Goal: Task Accomplishment & Management: Use online tool/utility

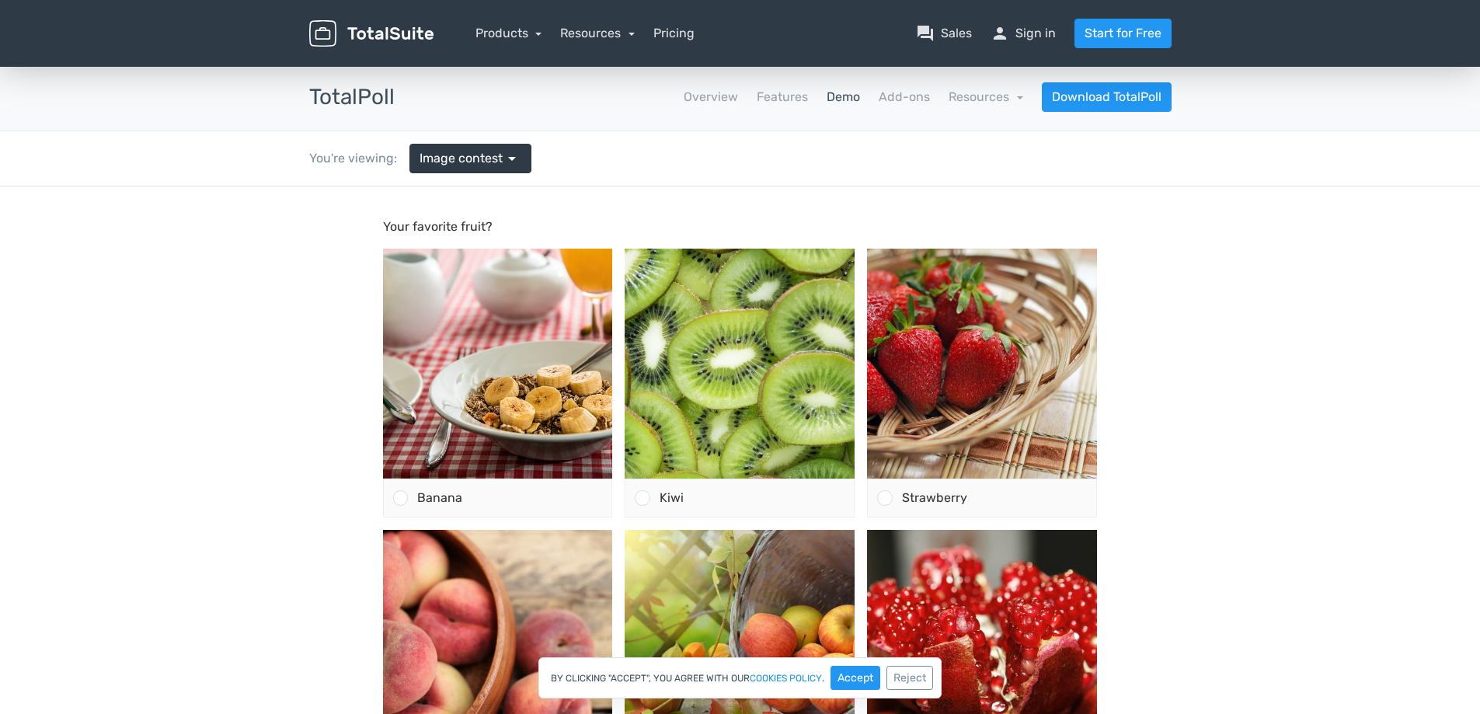
click at [1356, 284] on div at bounding box center [740, 561] width 1258 height 638
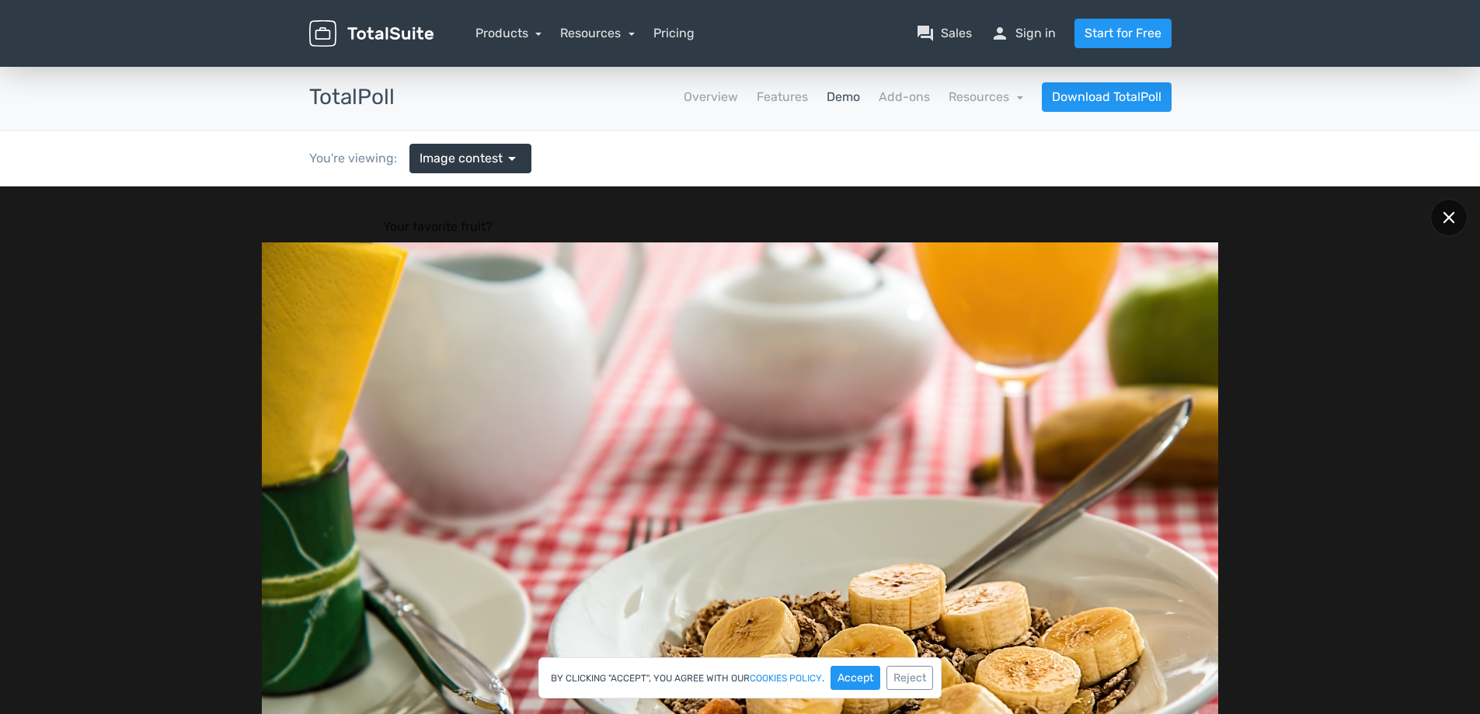
click at [1458, 217] on div at bounding box center [1448, 217] width 37 height 37
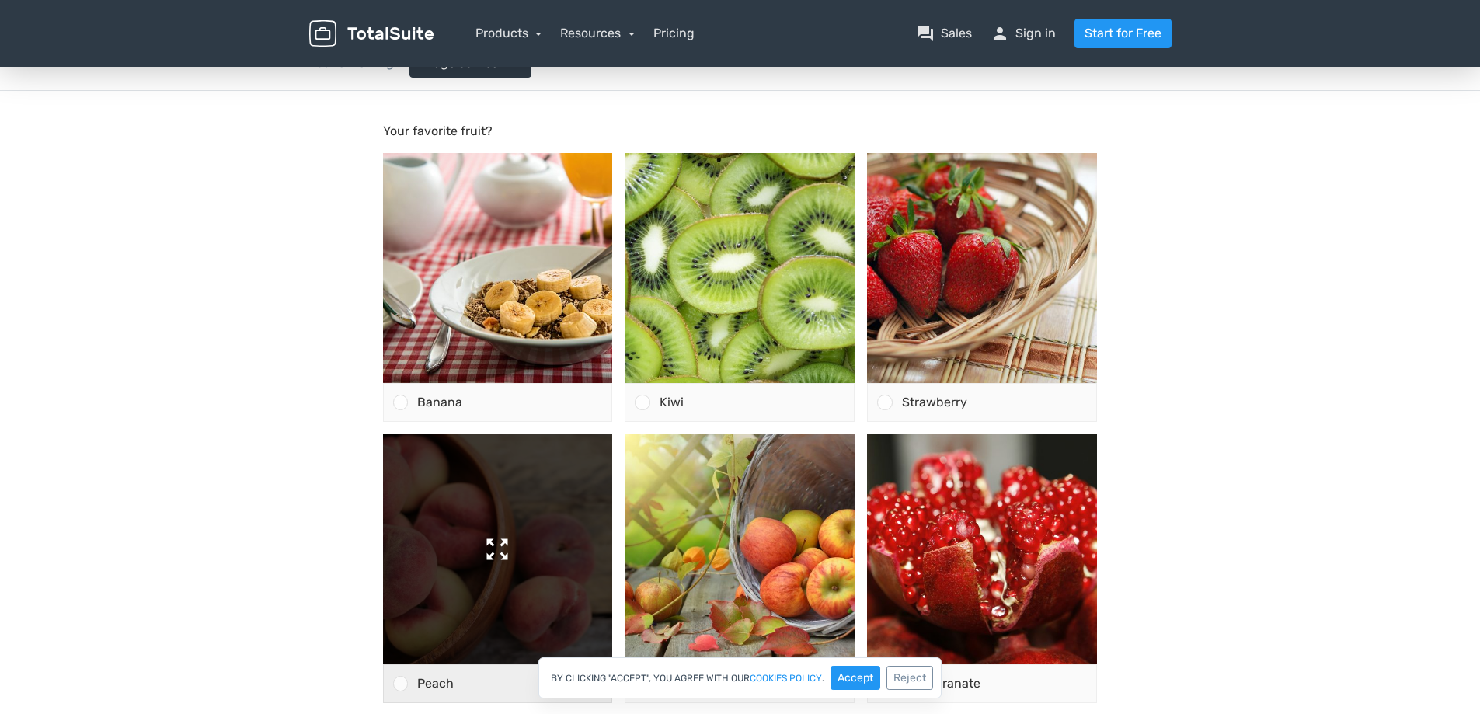
scroll to position [233, 0]
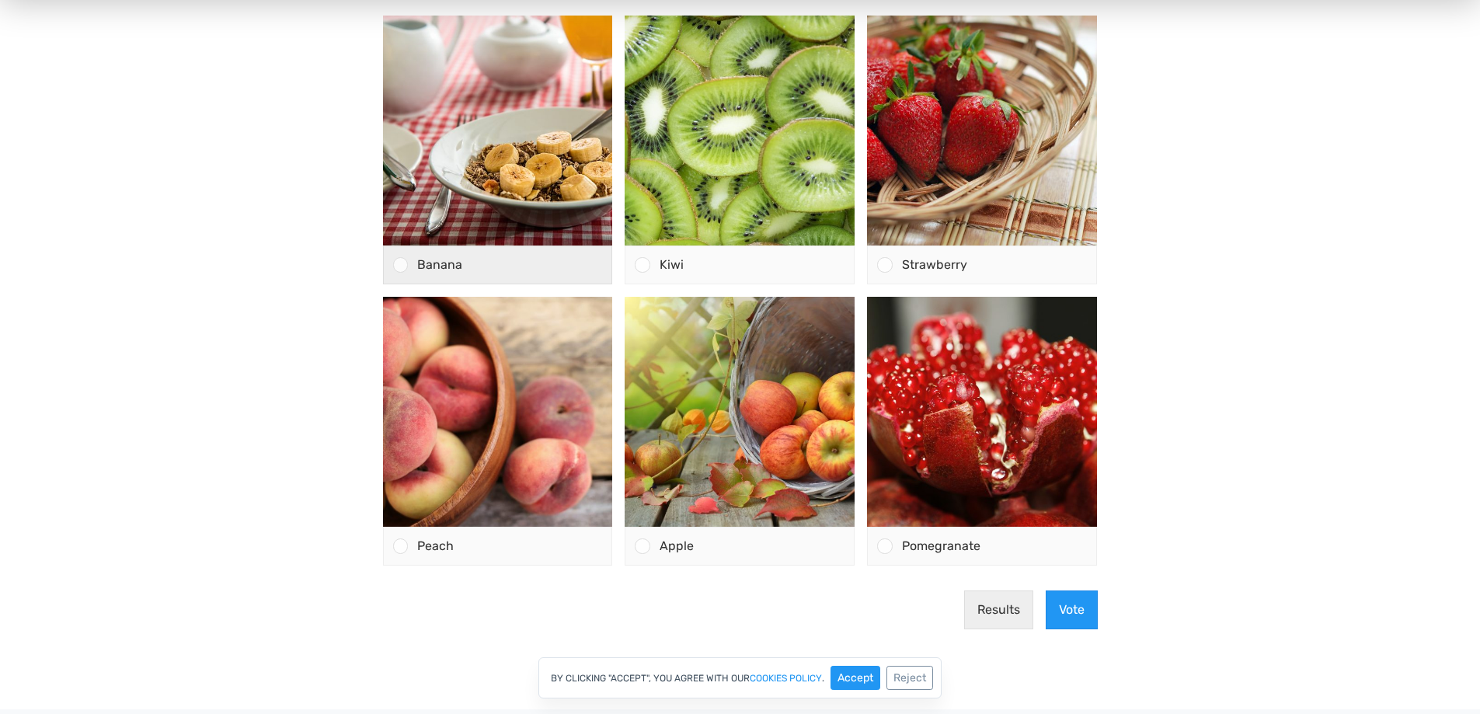
click at [426, 271] on span "Banana" at bounding box center [439, 264] width 45 height 15
click at [400, 265] on input "Banana" at bounding box center [400, 265] width 0 height 0
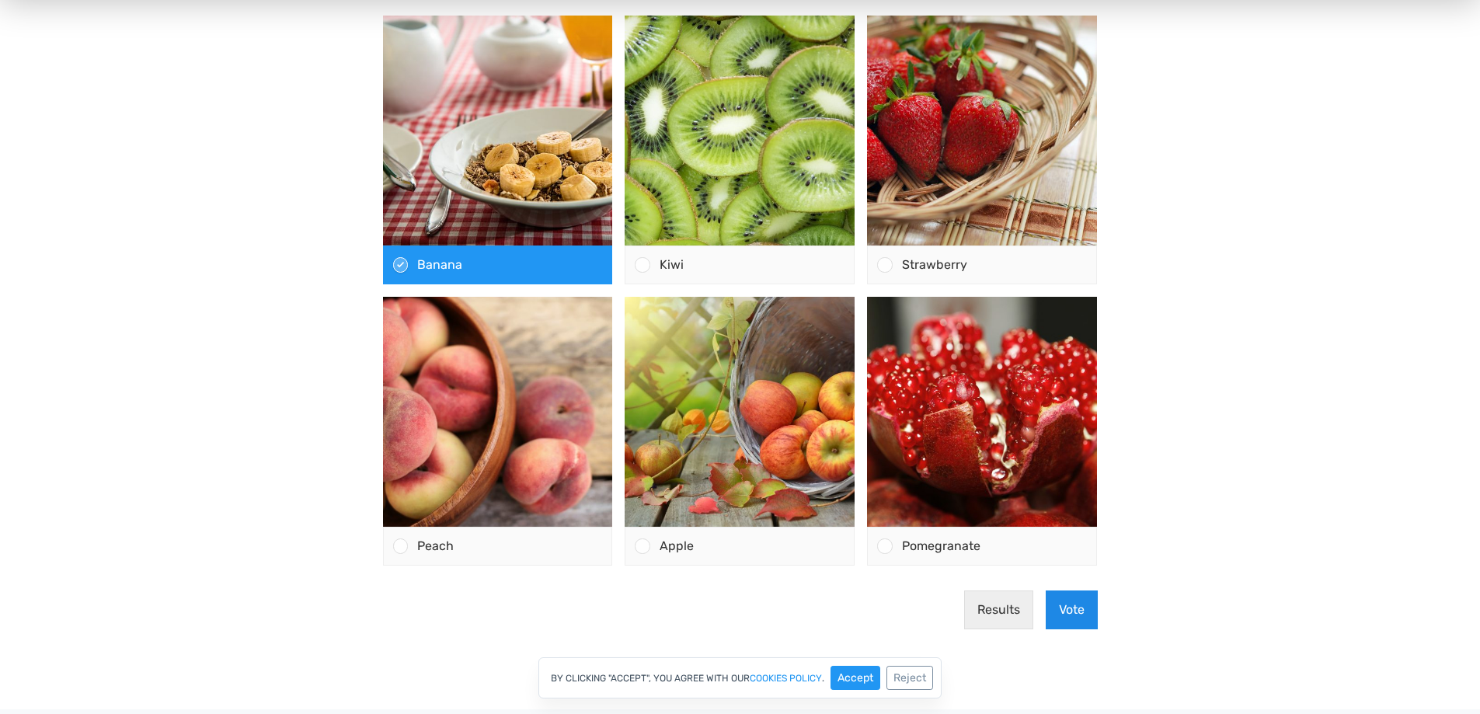
click at [1086, 615] on button "Vote" at bounding box center [1072, 610] width 52 height 39
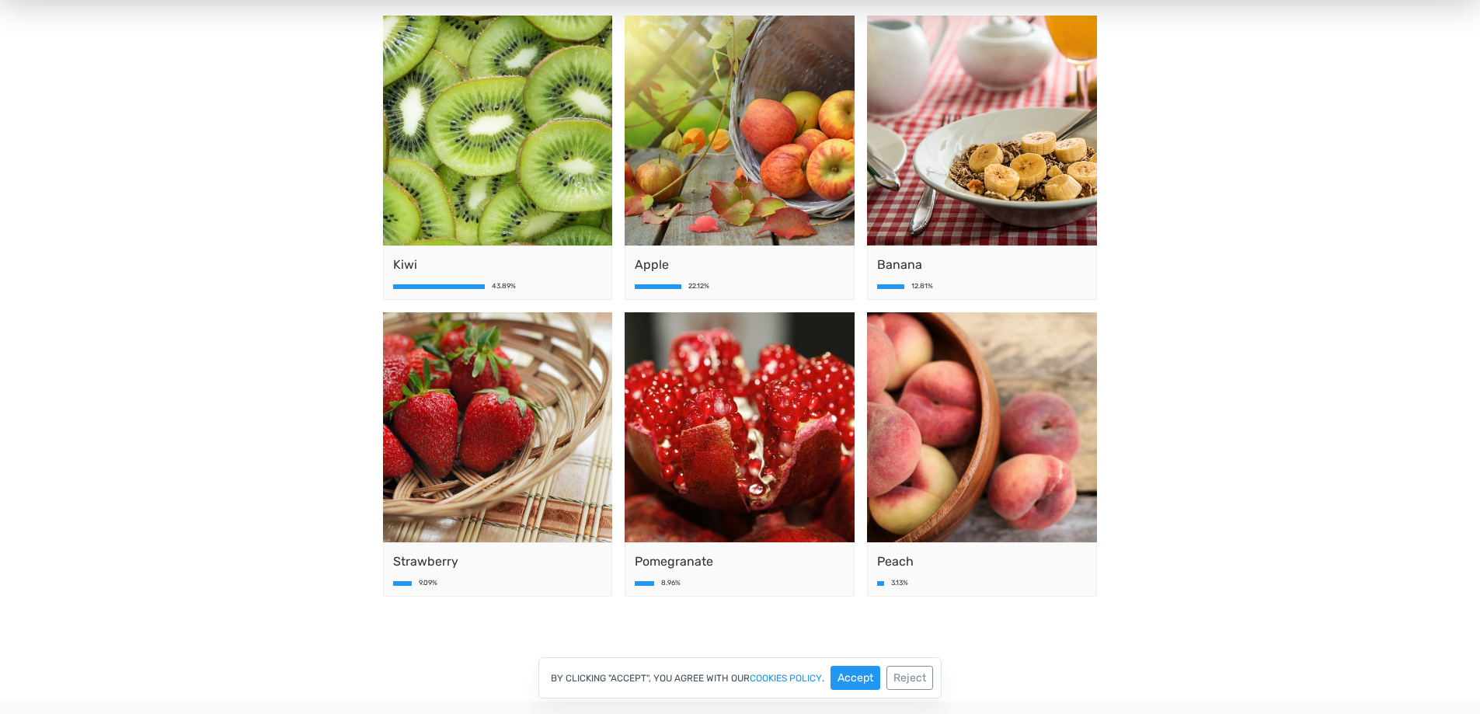
click at [192, 232] on body "Your favorite fruit? Kiwi 43.89% Apple 22.12% Banana" at bounding box center [740, 324] width 1480 height 743
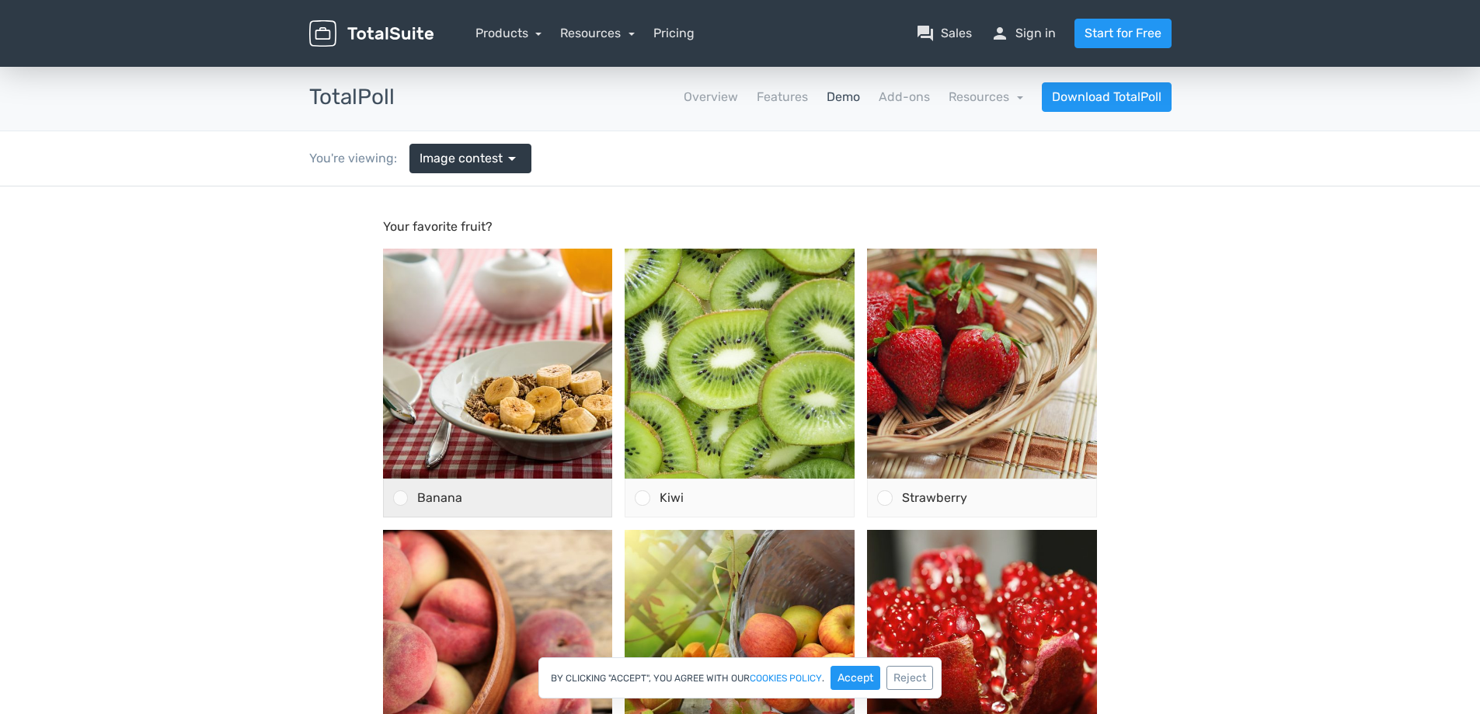
click at [399, 502] on div at bounding box center [400, 497] width 15 height 15
click at [400, 498] on input "Banana" at bounding box center [400, 498] width 0 height 0
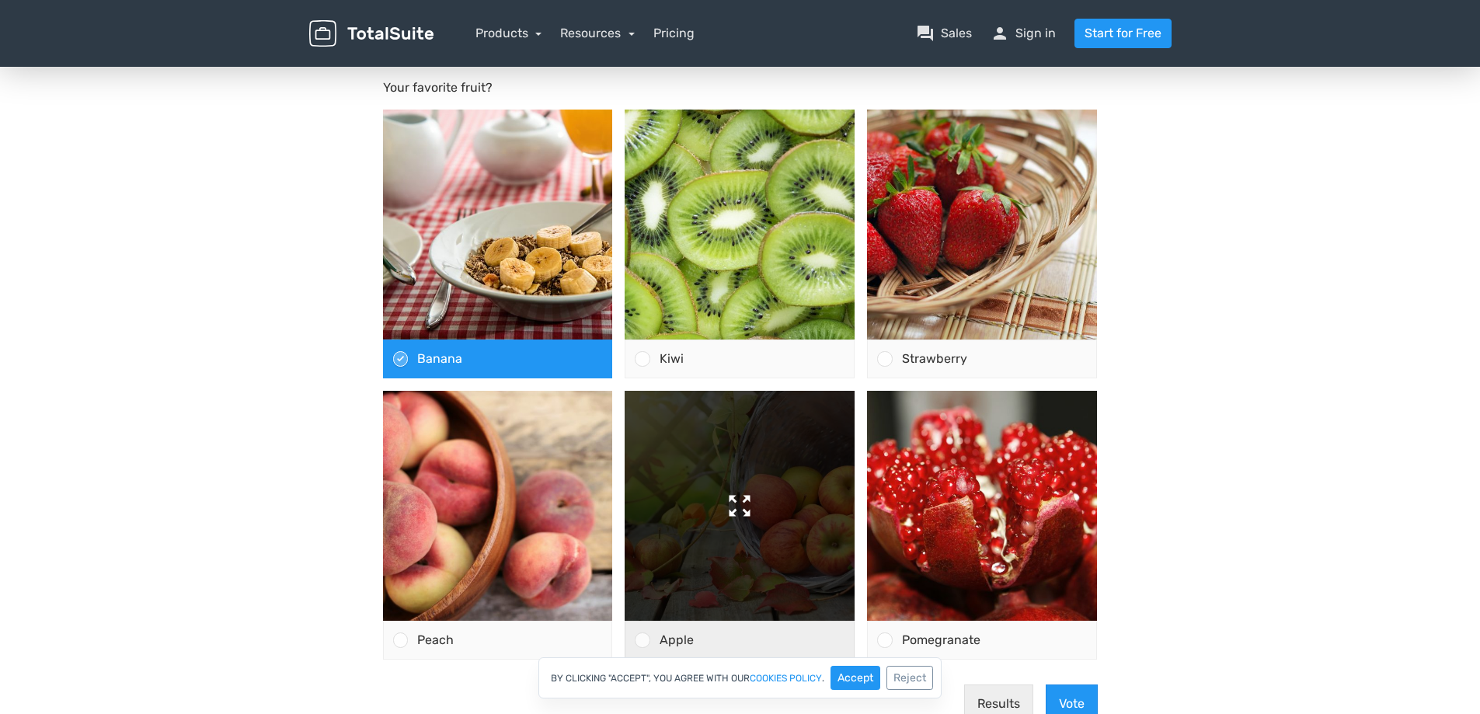
scroll to position [155, 0]
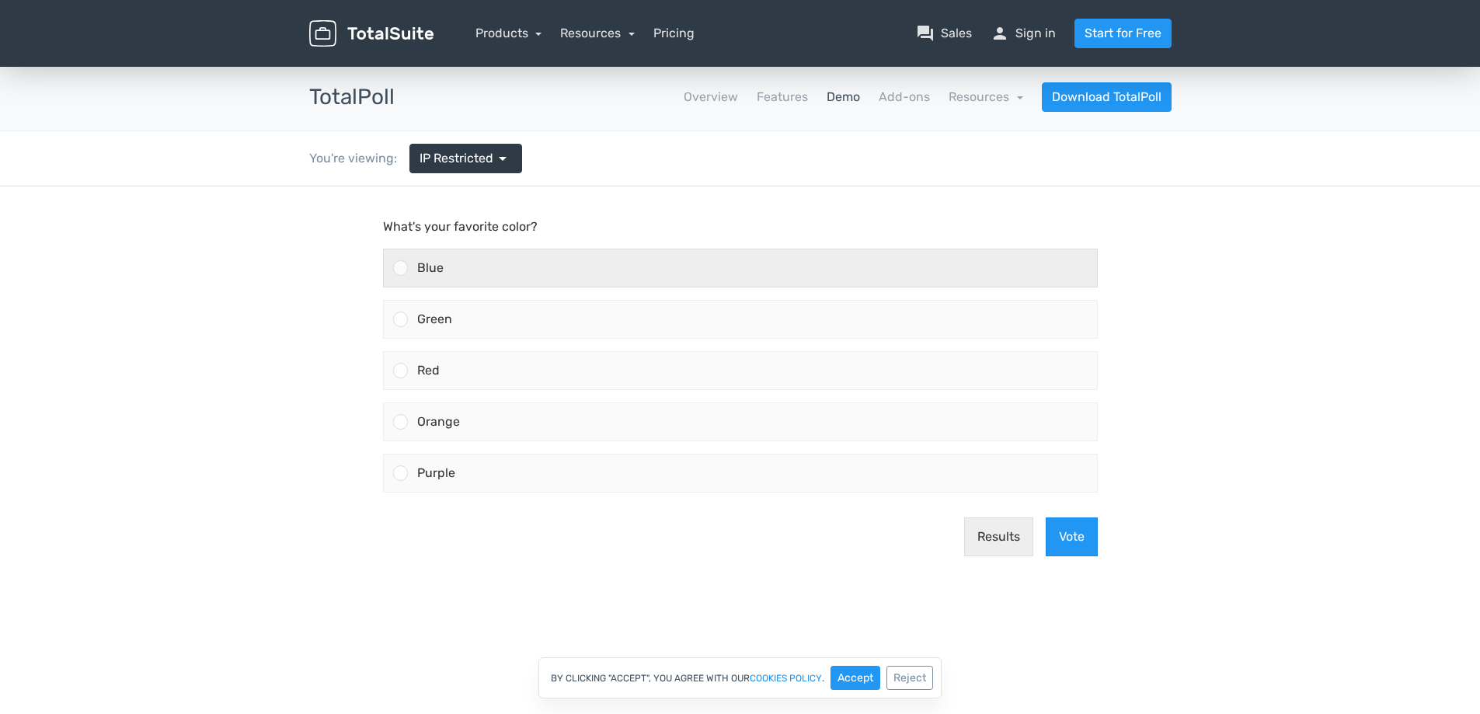
click at [486, 264] on div "Blue" at bounding box center [752, 267] width 689 height 37
click at [400, 268] on input "Blue" at bounding box center [400, 268] width 0 height 0
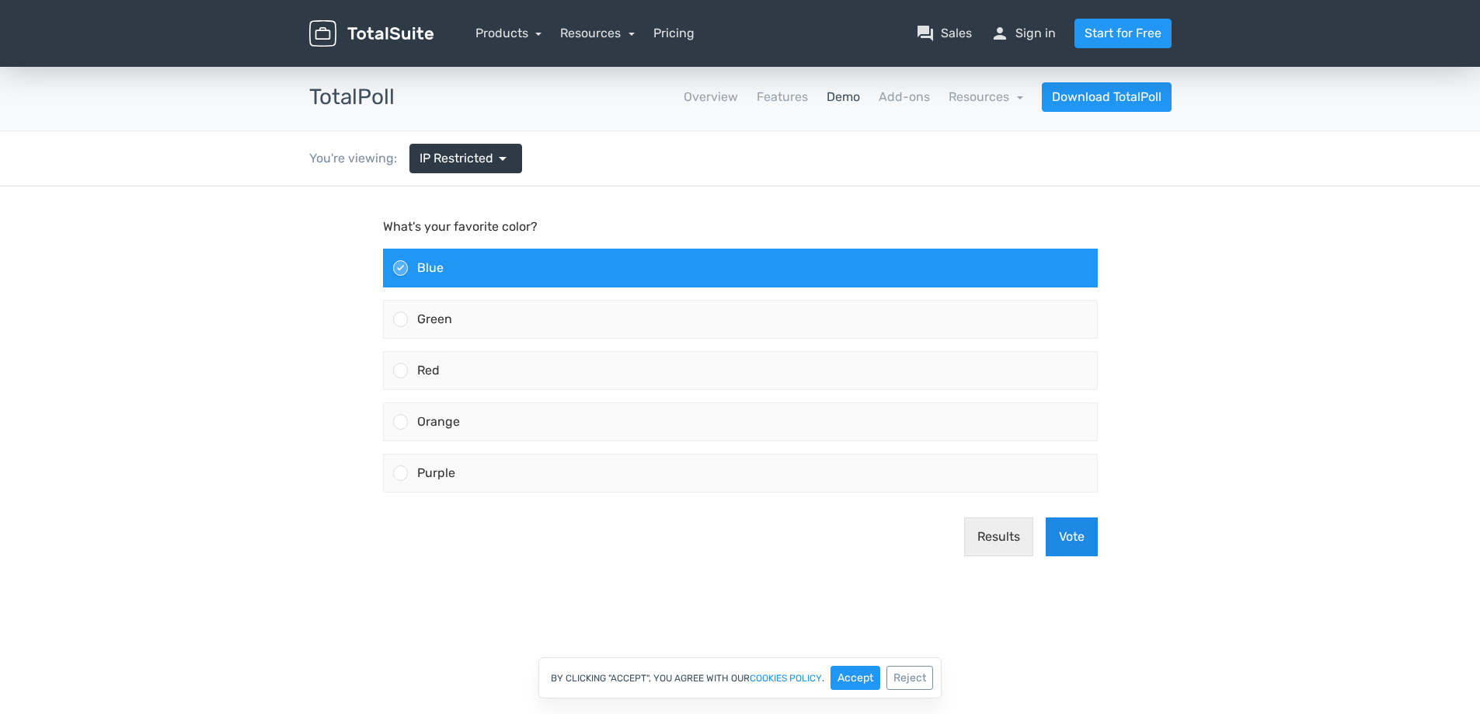
click at [1085, 546] on button "Vote" at bounding box center [1072, 536] width 52 height 39
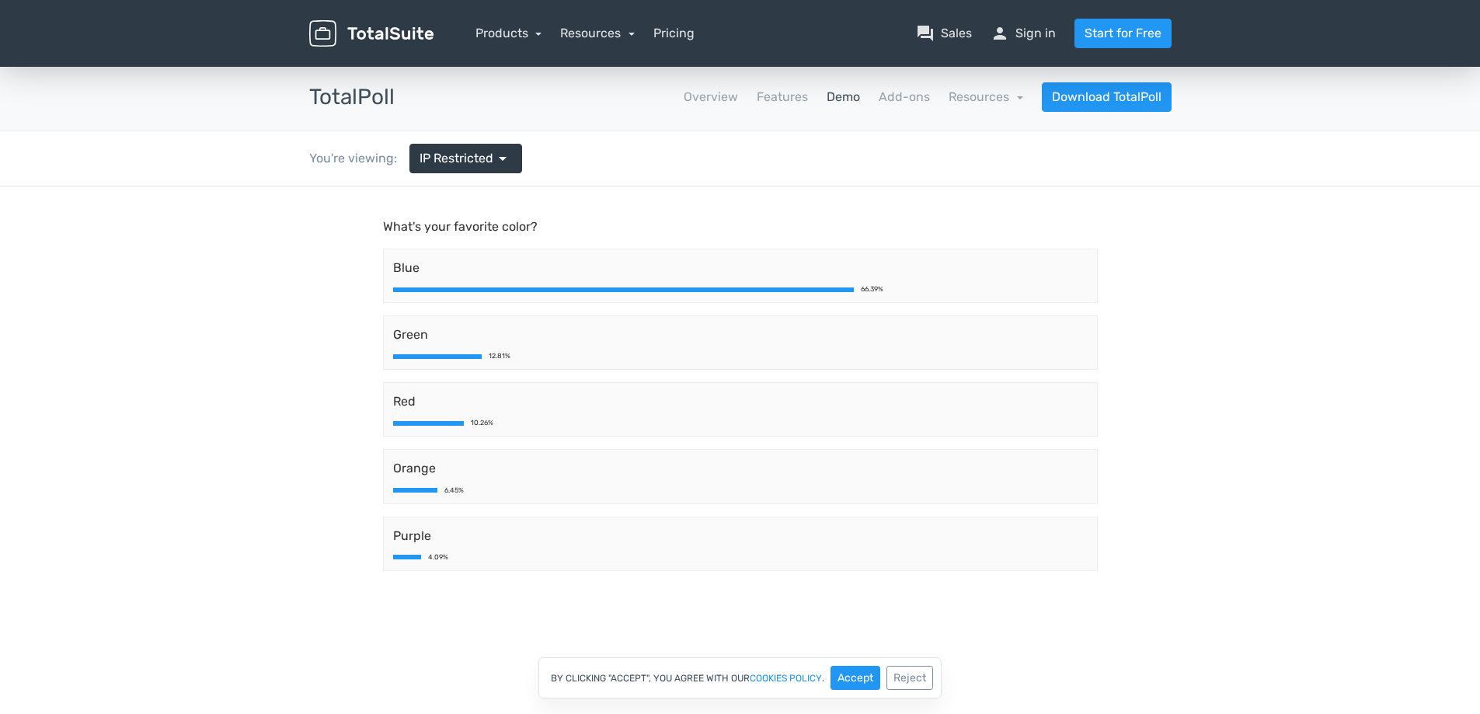
click at [441, 271] on span "Blue" at bounding box center [740, 268] width 695 height 19
click at [406, 261] on span "Blue" at bounding box center [740, 268] width 695 height 19
